Goal: Task Accomplishment & Management: Manage account settings

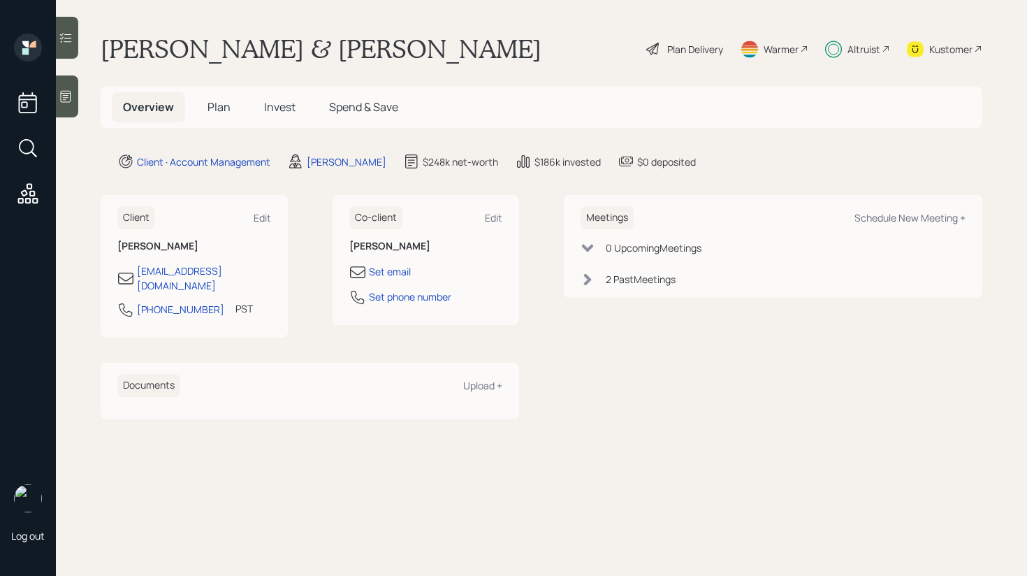
click at [64, 37] on icon at bounding box center [66, 38] width 14 height 14
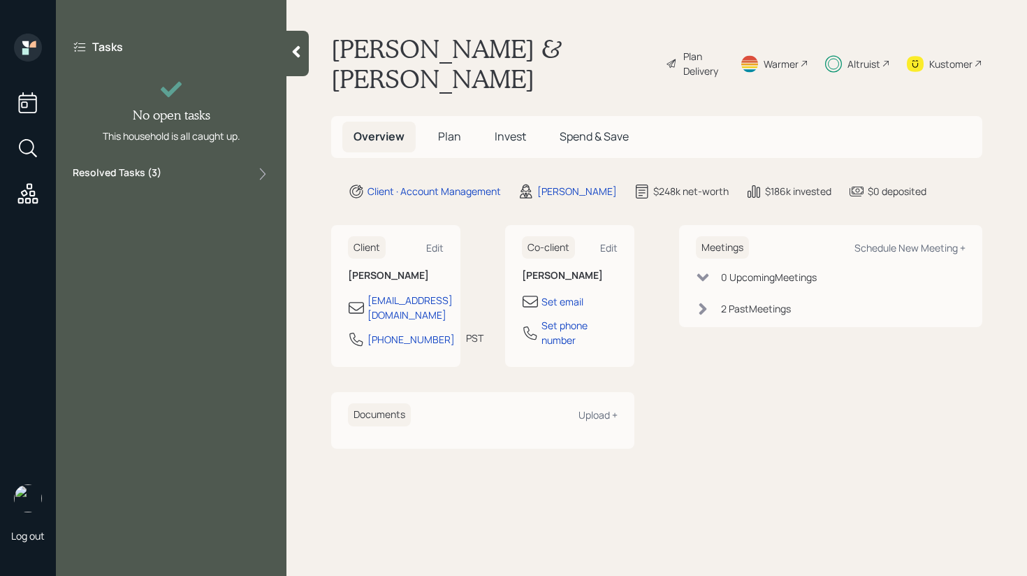
click at [203, 173] on div "Resolved Tasks ( 3 )" at bounding box center [171, 174] width 197 height 17
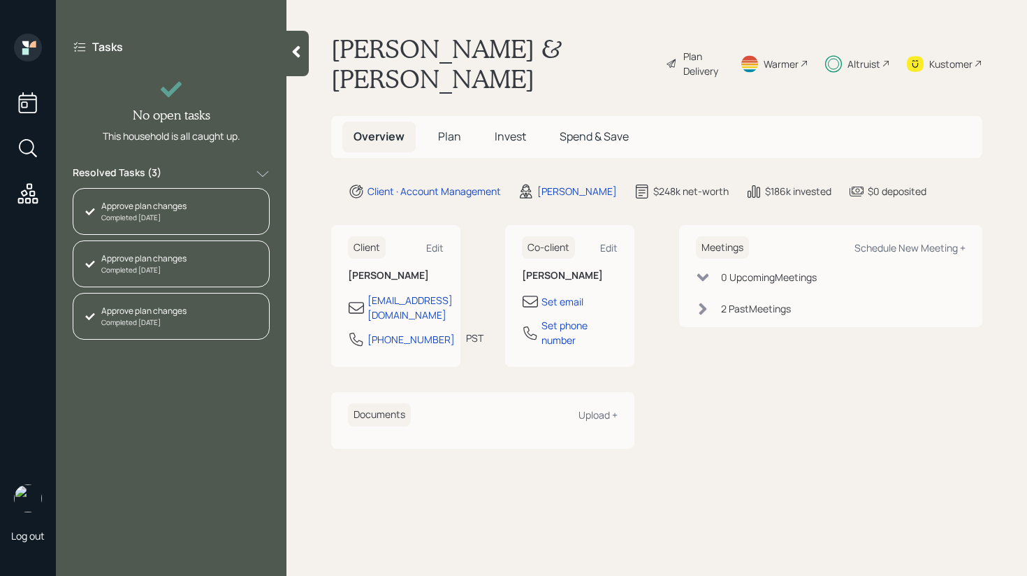
click at [203, 173] on div "Resolved Tasks ( 3 )" at bounding box center [171, 174] width 197 height 17
